Goal: Task Accomplishment & Management: Manage account settings

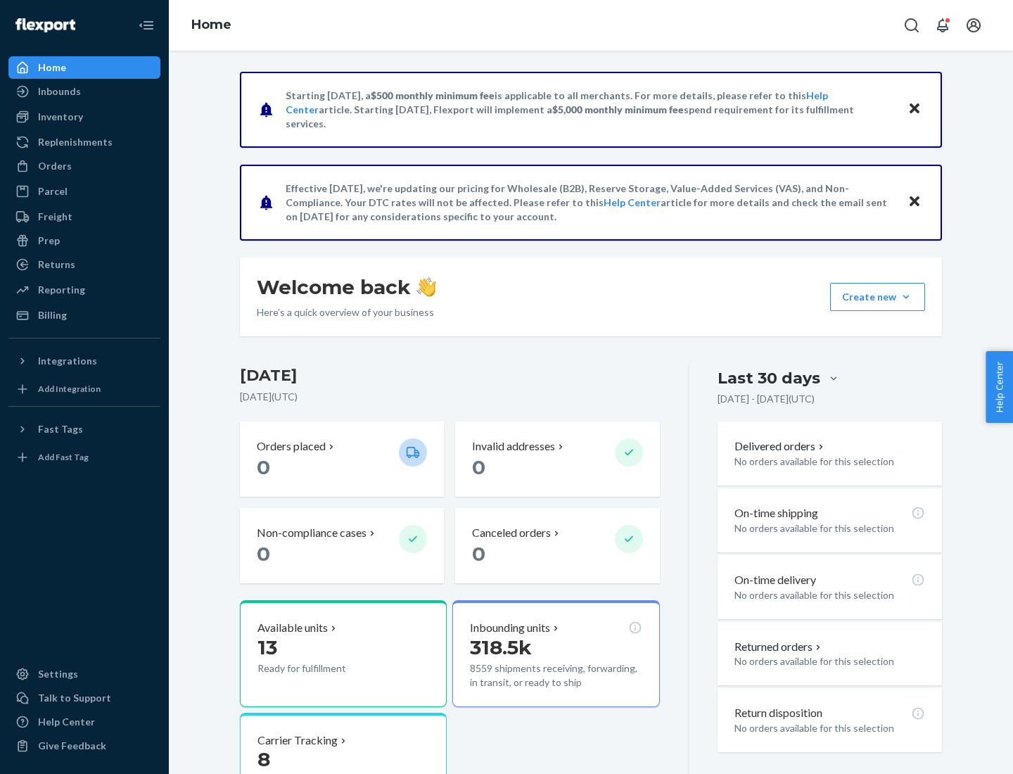
click at [906, 297] on button "Create new Create new inbound Create new order Create new product" at bounding box center [877, 297] width 95 height 28
click at [48, 241] on div "Prep" at bounding box center [49, 241] width 22 height 14
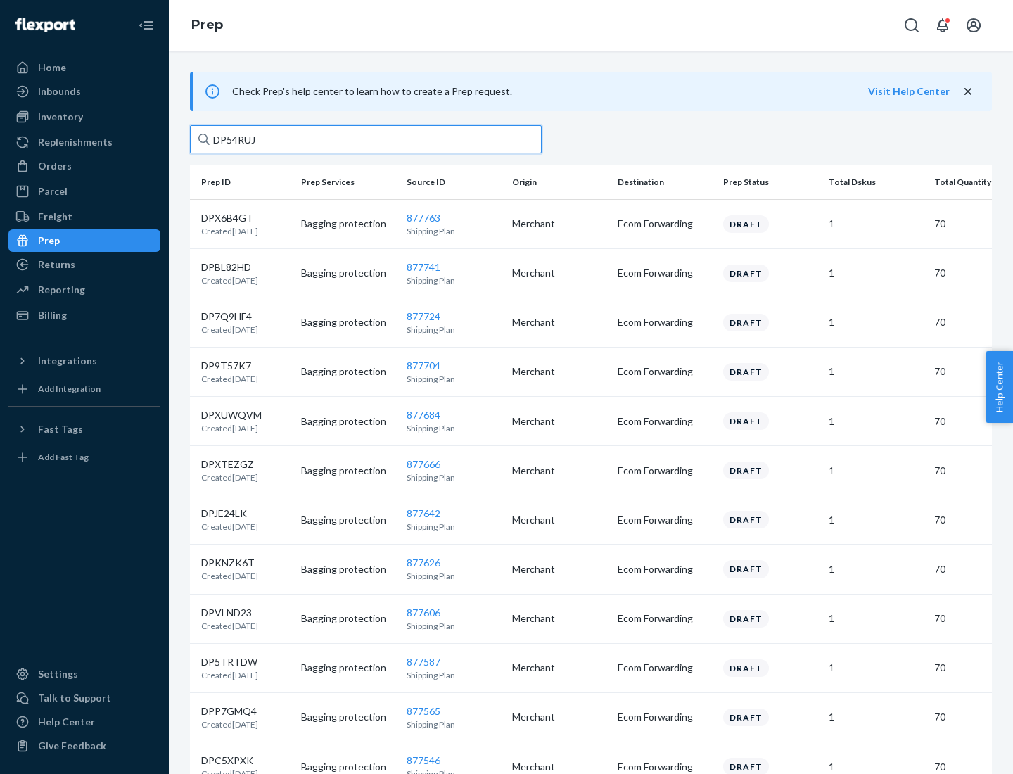
type input "DP54RUJL"
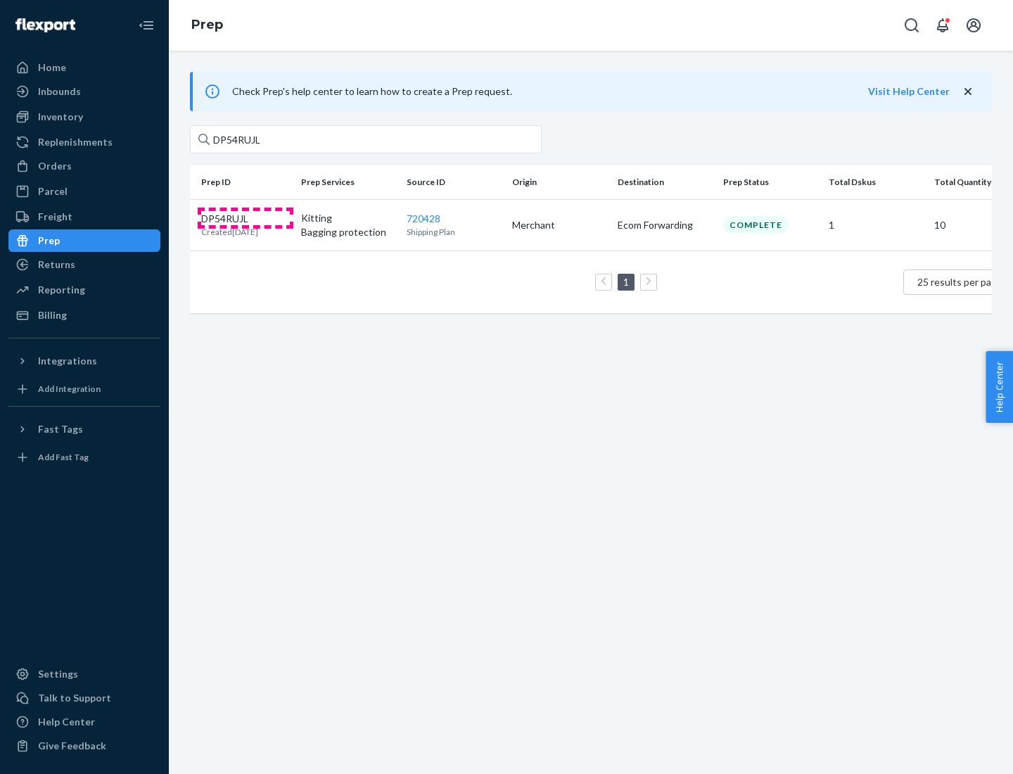
click at [246, 217] on p "DP54RUJL" at bounding box center [229, 219] width 57 height 14
